Goal: Use online tool/utility: Utilize a website feature to perform a specific function

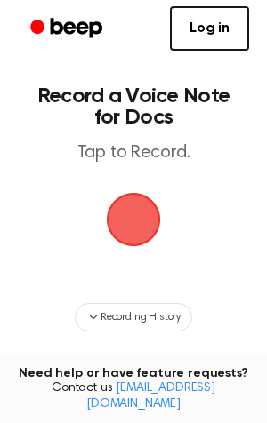
click at [139, 221] on span "button" at bounding box center [133, 219] width 60 height 60
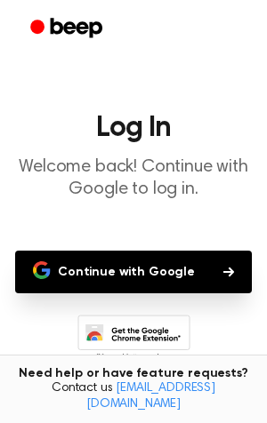
click at [150, 272] on button "Continue with Google" at bounding box center [133, 272] width 237 height 43
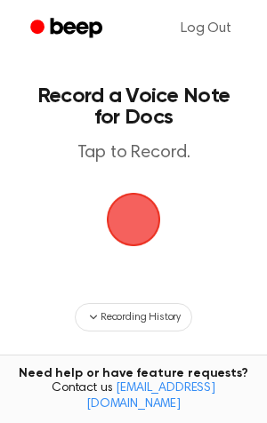
click at [154, 217] on span "button" at bounding box center [134, 220] width 58 height 58
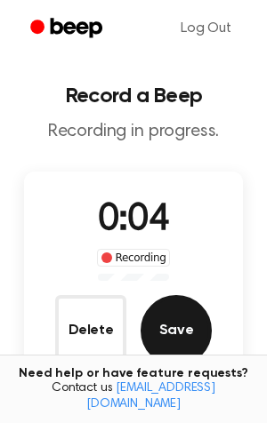
click at [171, 318] on button "Save" at bounding box center [176, 330] width 71 height 71
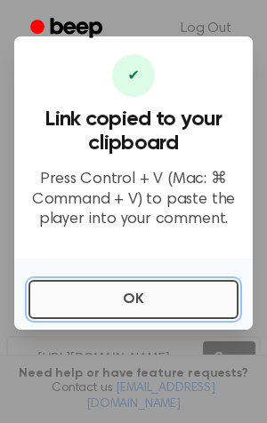
click at [141, 300] on button "OK" at bounding box center [133, 299] width 210 height 39
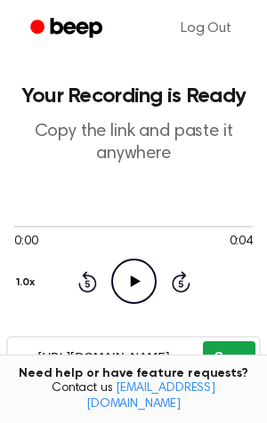
click at [237, 358] on button "Copy" at bounding box center [229, 358] width 52 height 33
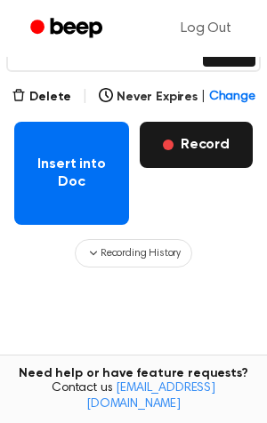
scroll to position [302, 0]
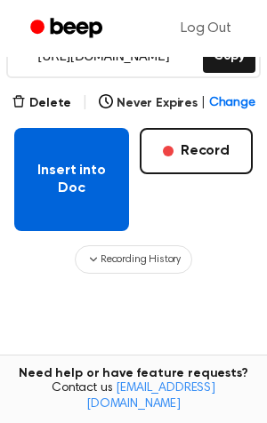
click at [82, 193] on button "Insert into Doc" at bounding box center [71, 179] width 115 height 103
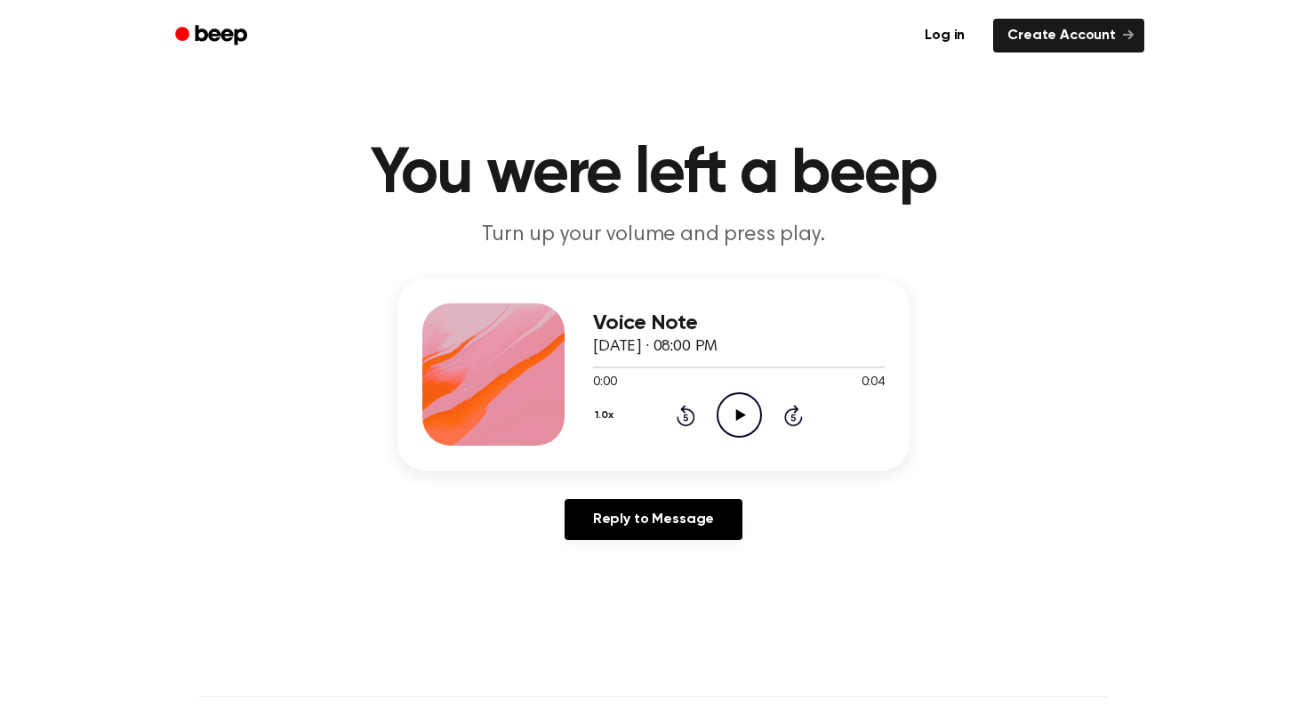
click at [759, 404] on icon "Play Audio" at bounding box center [739, 414] width 45 height 45
